Goal: Contribute content: Add original content to the website for others to see

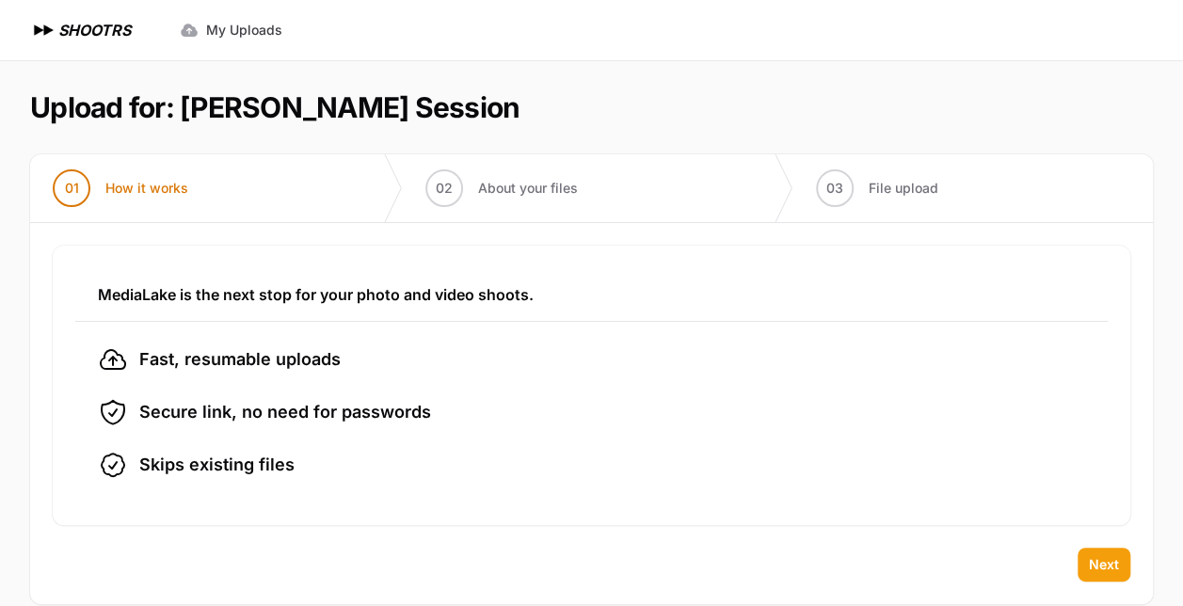
click at [1104, 556] on span "Next" at bounding box center [1104, 564] width 30 height 19
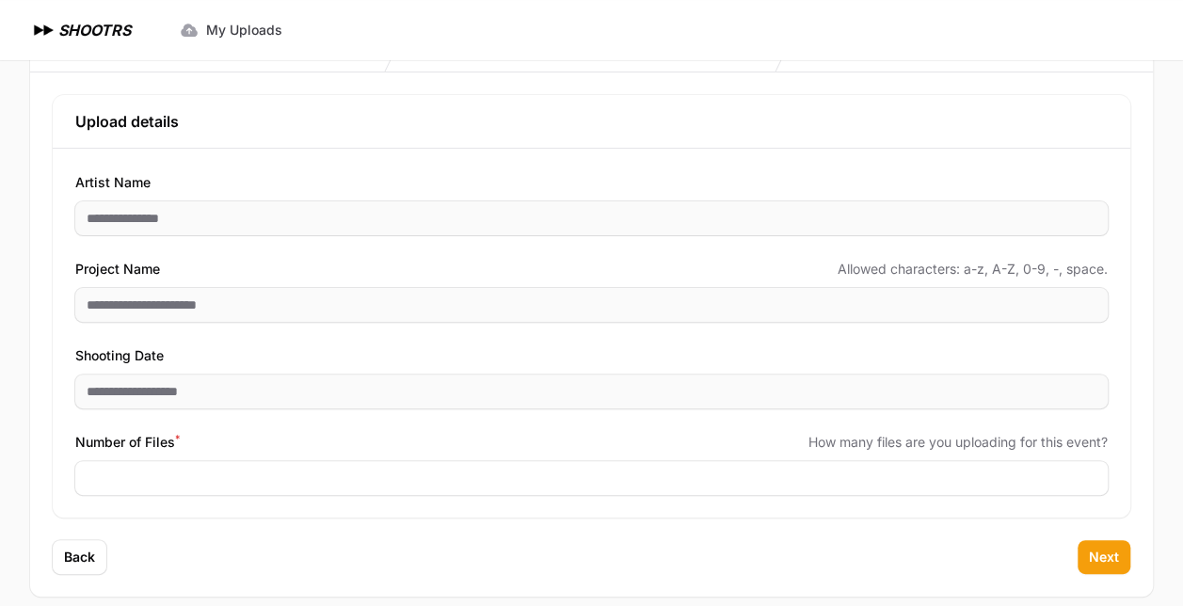
scroll to position [154, 0]
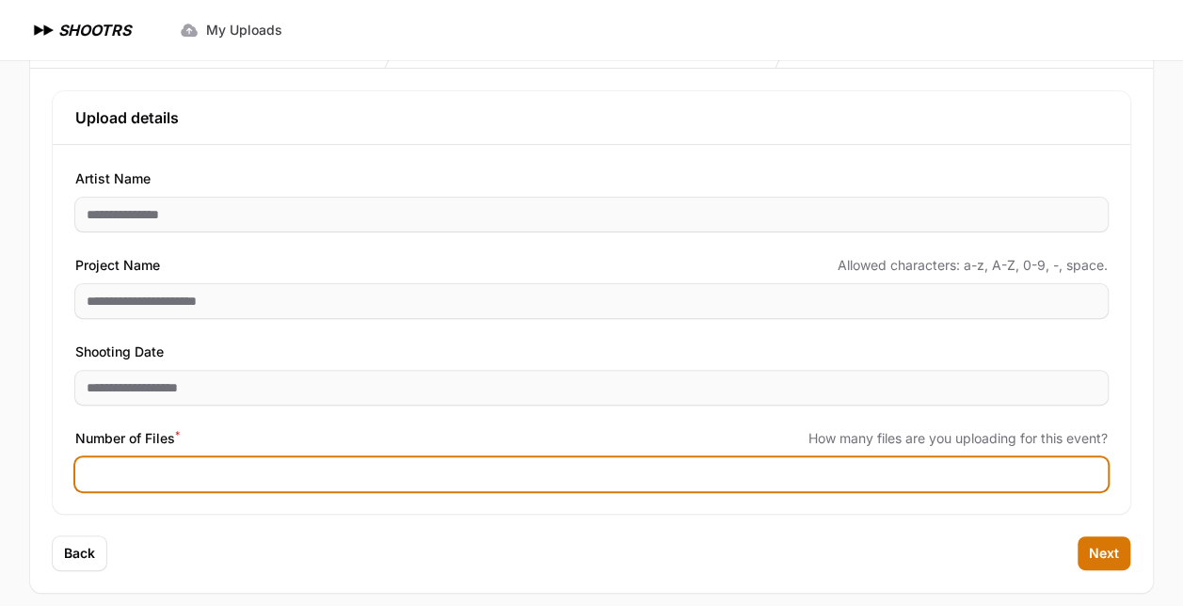
click at [868, 482] on input "Number of Files *" at bounding box center [591, 474] width 1032 height 34
type input "***"
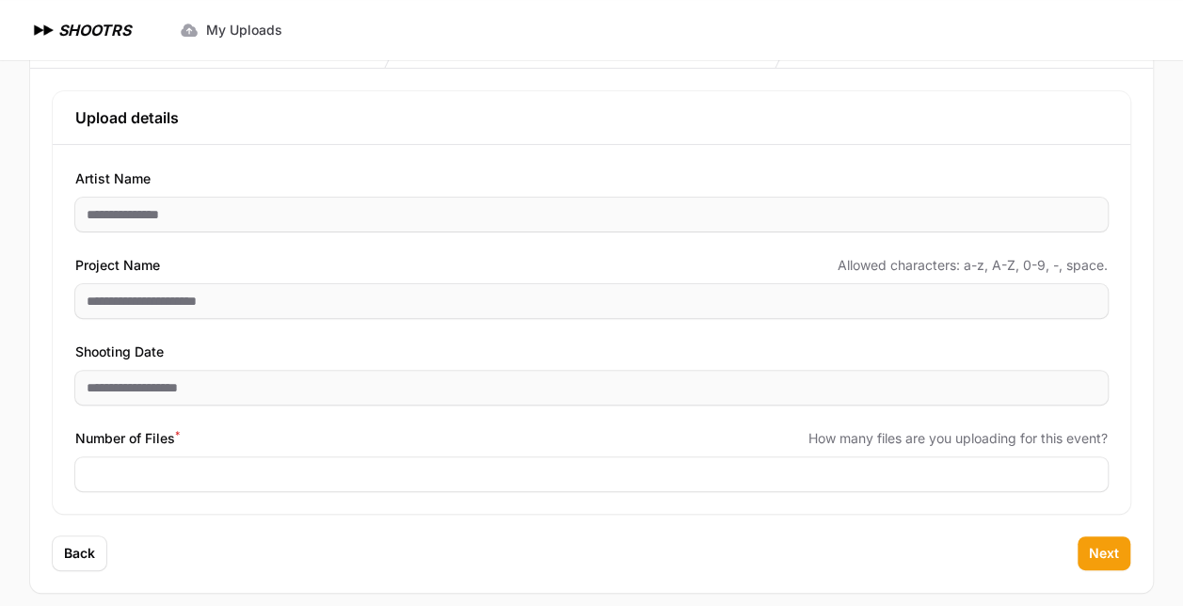
click at [1118, 542] on button "Next" at bounding box center [1103, 553] width 53 height 34
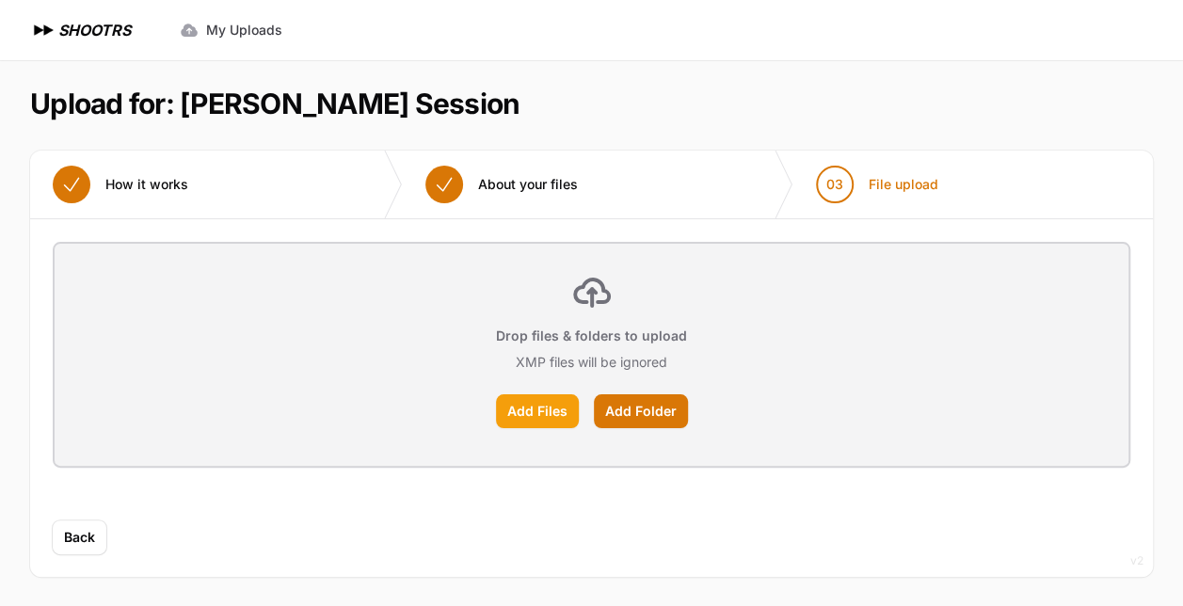
click at [532, 415] on label "Add Files" at bounding box center [537, 411] width 83 height 34
click at [0, 0] on input "Add Files" at bounding box center [0, 0] width 0 height 0
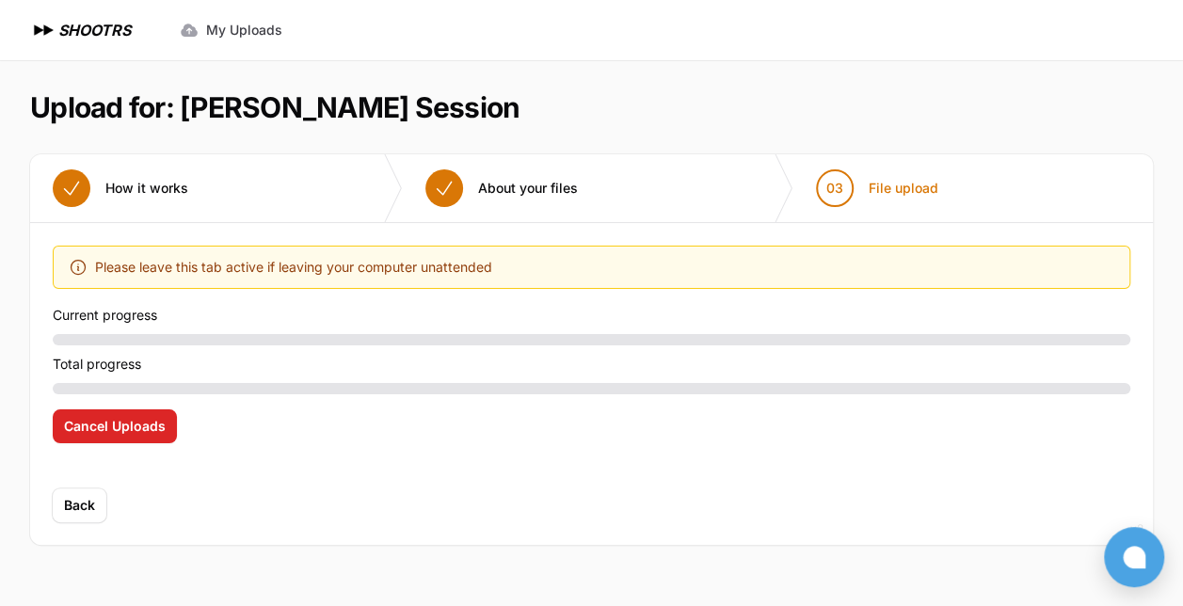
scroll to position [0, 0]
